Goal: Information Seeking & Learning: Learn about a topic

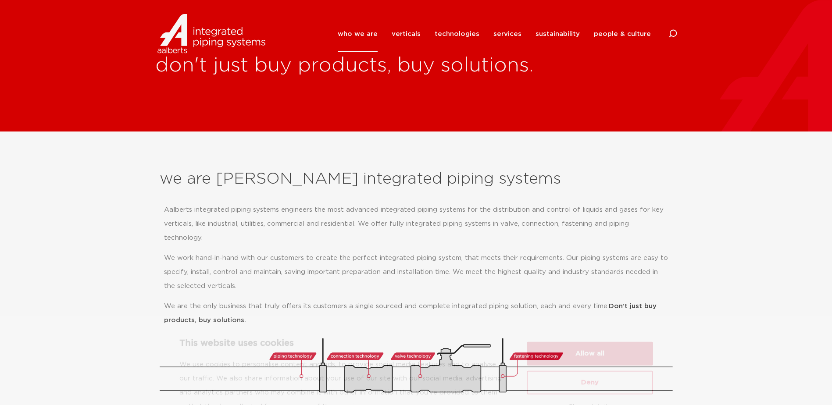
click at [600, 314] on button "Allow all" at bounding box center [590, 318] width 126 height 24
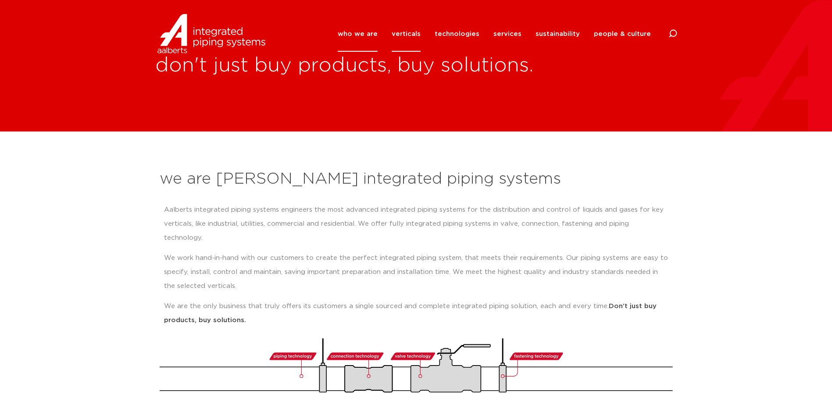
click at [421, 36] on link "verticals" at bounding box center [406, 34] width 29 height 36
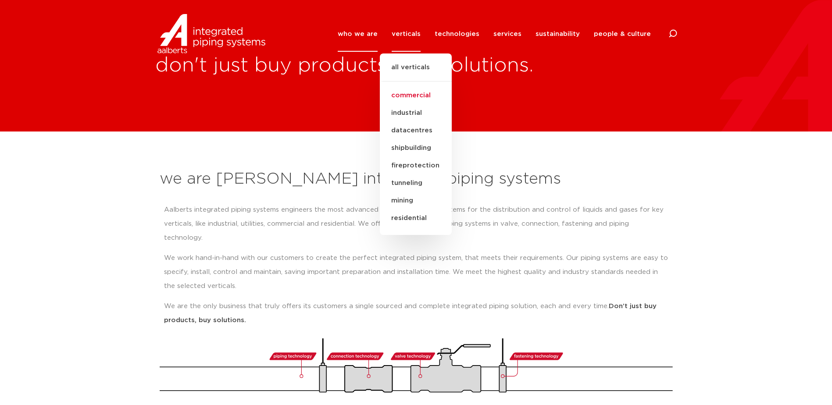
click at [420, 97] on link "commercial" at bounding box center [416, 96] width 72 height 18
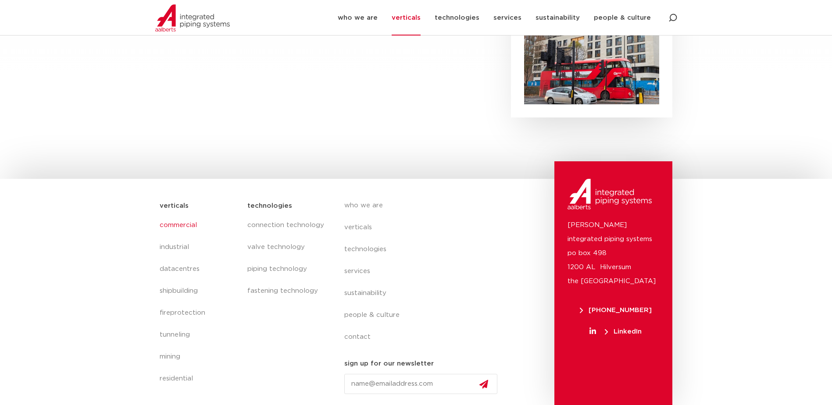
scroll to position [530, 0]
click at [278, 248] on link "valve technology" at bounding box center [286, 247] width 79 height 22
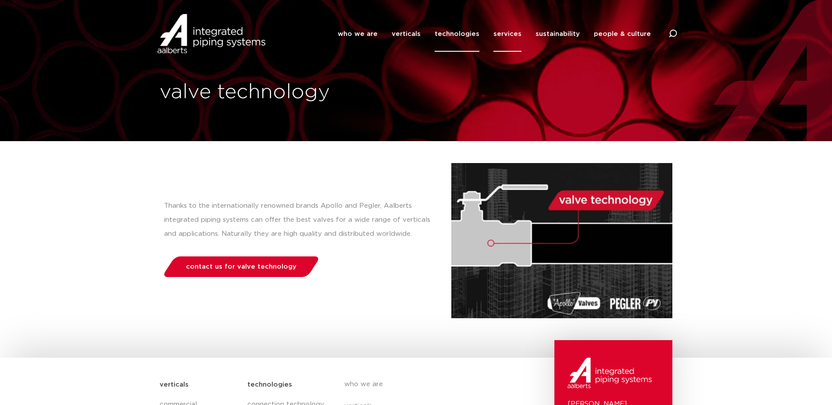
click at [518, 35] on link "services" at bounding box center [507, 34] width 28 height 36
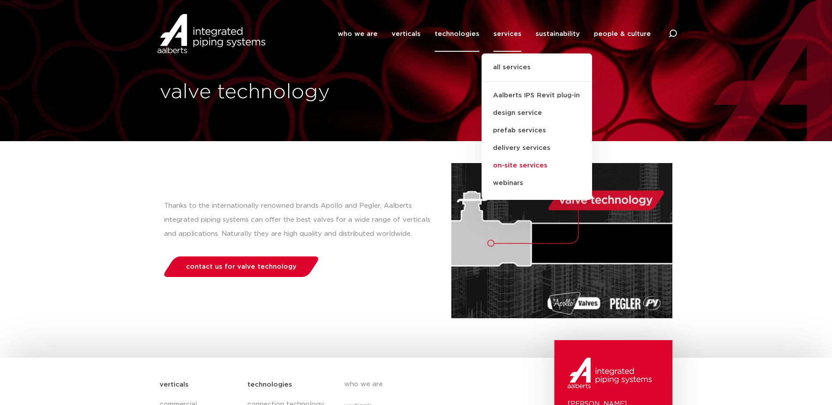
click at [527, 168] on link "on-site services" at bounding box center [537, 166] width 111 height 18
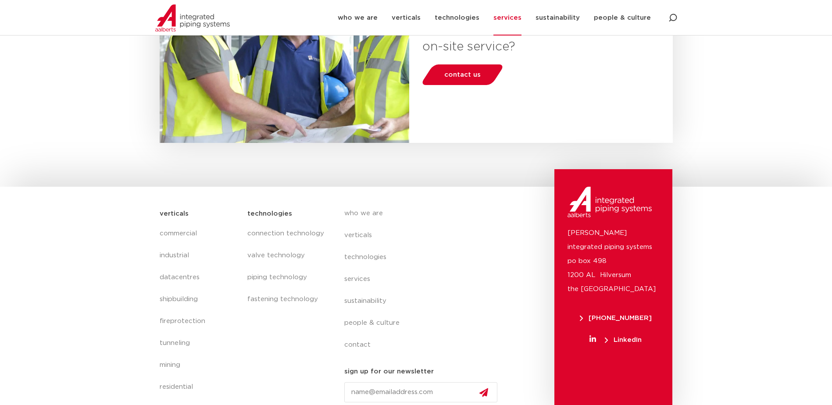
scroll to position [310, 0]
